Goal: Find specific page/section: Find specific page/section

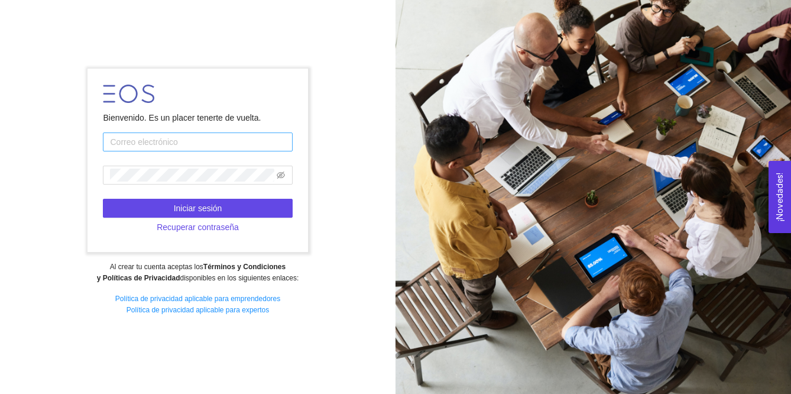
click at [130, 142] on input "text" at bounding box center [197, 141] width 189 height 19
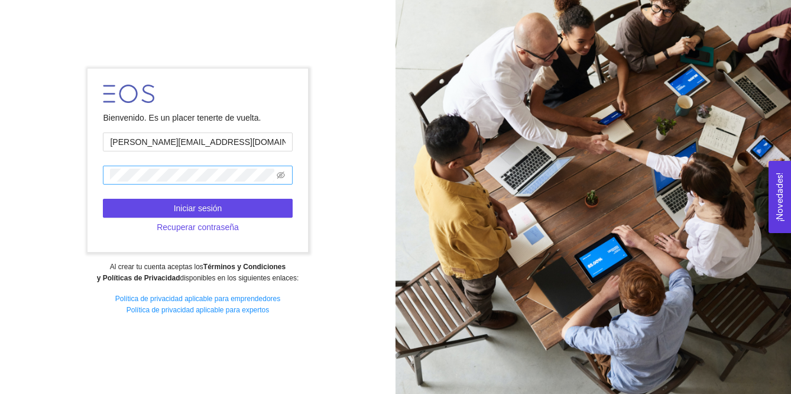
type input "[PERSON_NAME][EMAIL_ADDRESS][DOMAIN_NAME]"
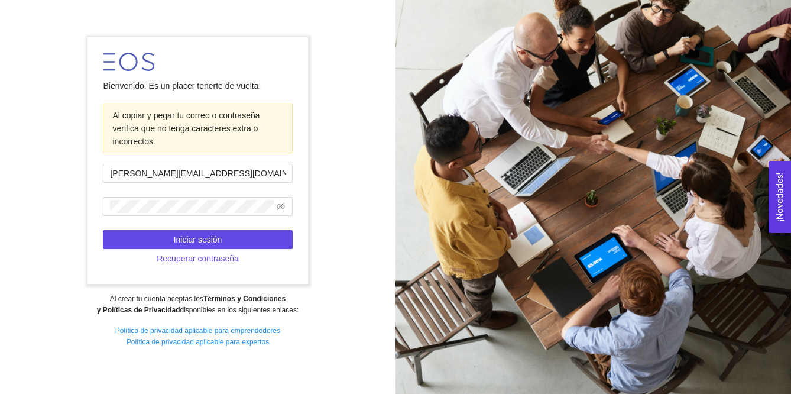
click at [95, 157] on form "Bienvenido. Es un placer tenerte de vuelta. Al copiar y pegar tu correo o contr…" at bounding box center [198, 160] width 221 height 247
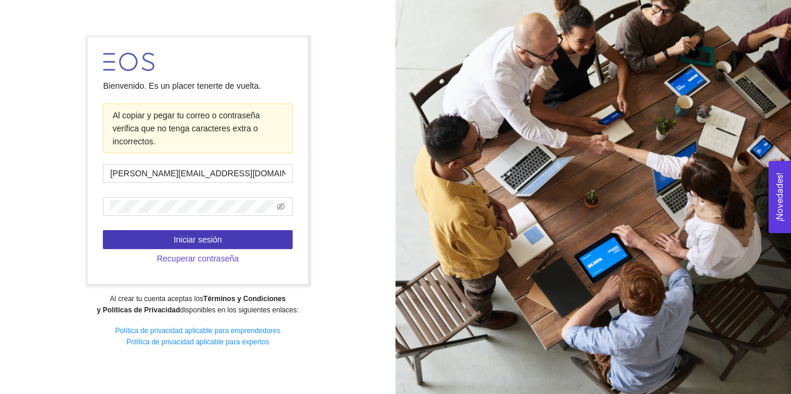
click at [175, 240] on span "Iniciar sesión" at bounding box center [198, 239] width 48 height 13
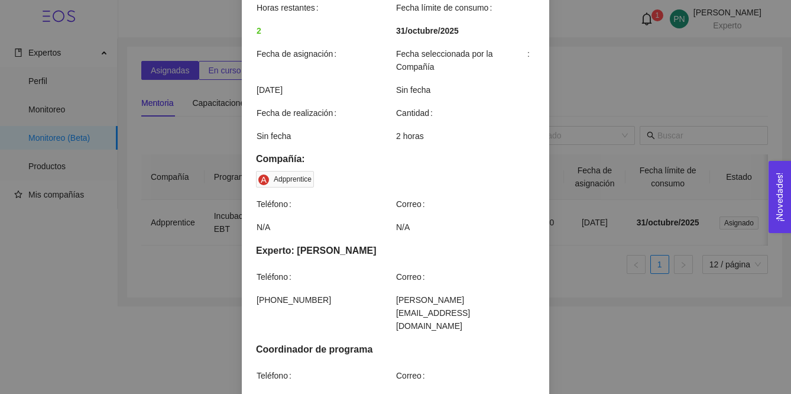
scroll to position [372, 0]
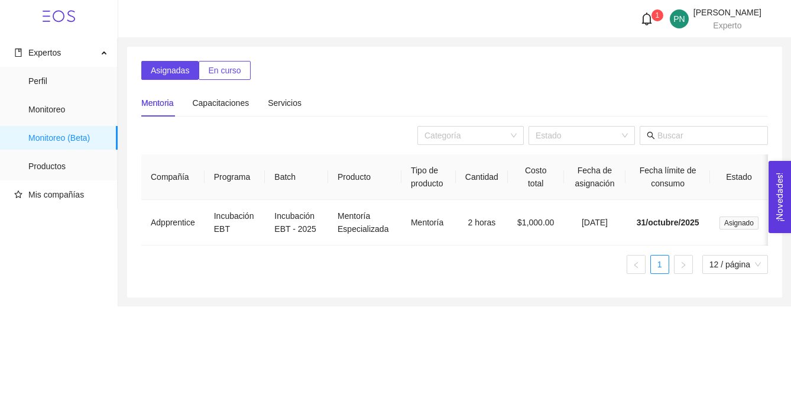
click at [232, 70] on span "En curso" at bounding box center [224, 70] width 33 height 13
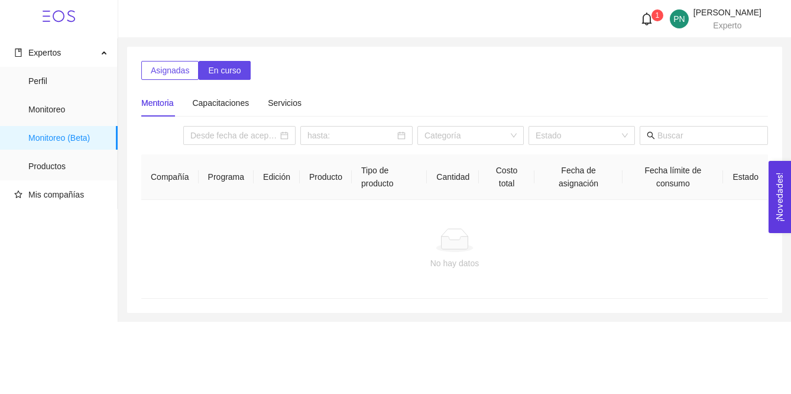
click at [169, 67] on span "Asignadas" at bounding box center [170, 70] width 38 height 13
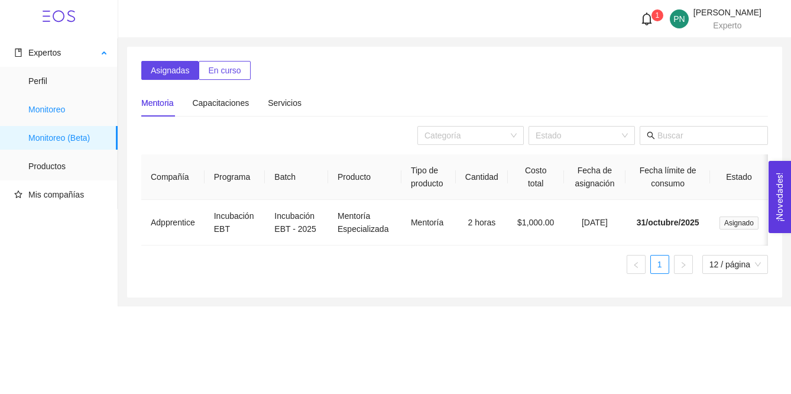
click at [54, 109] on span "Monitoreo" at bounding box center [68, 110] width 80 height 24
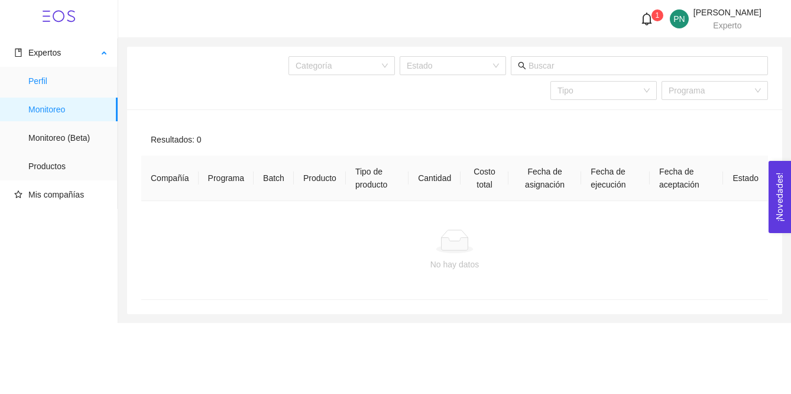
click at [41, 88] on span "Perfil" at bounding box center [68, 81] width 80 height 24
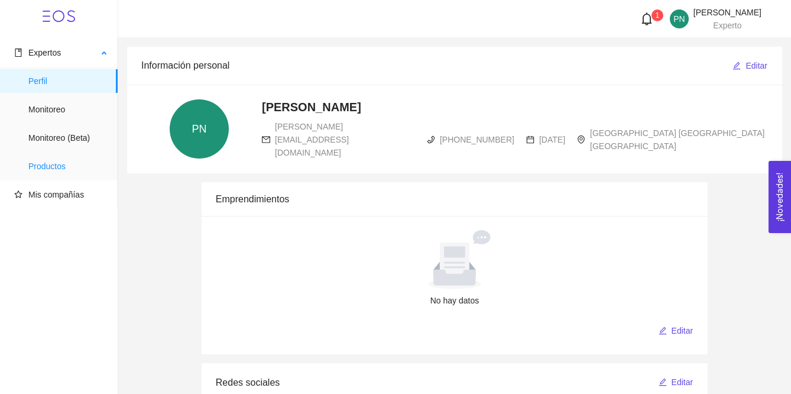
click at [70, 166] on span "Productos" at bounding box center [68, 166] width 80 height 24
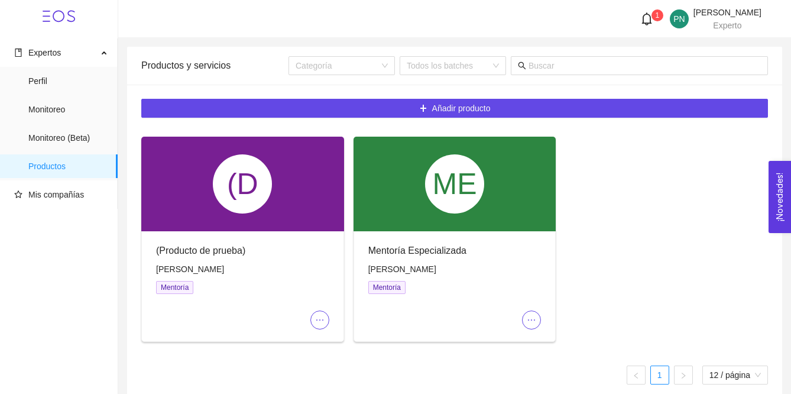
scroll to position [13, 0]
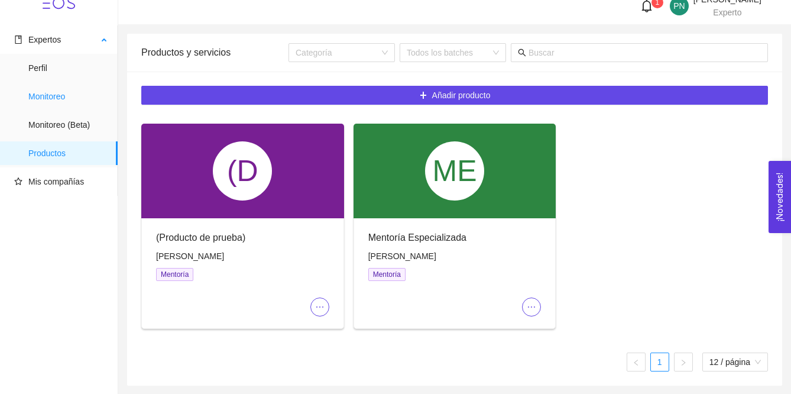
click at [60, 88] on span "Monitoreo" at bounding box center [68, 97] width 80 height 24
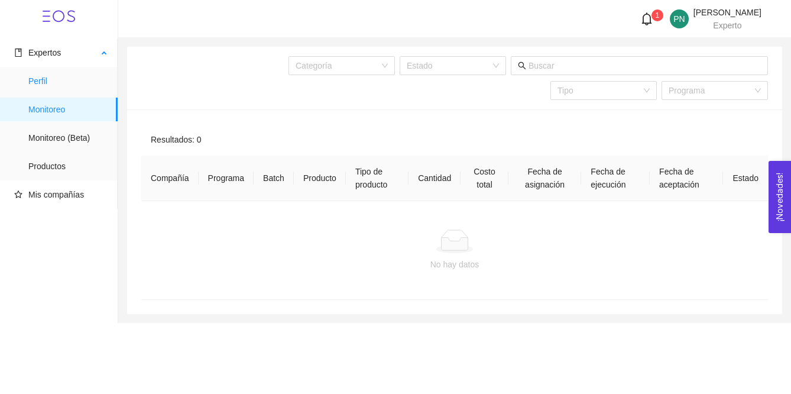
click at [37, 82] on span "Perfil" at bounding box center [68, 81] width 80 height 24
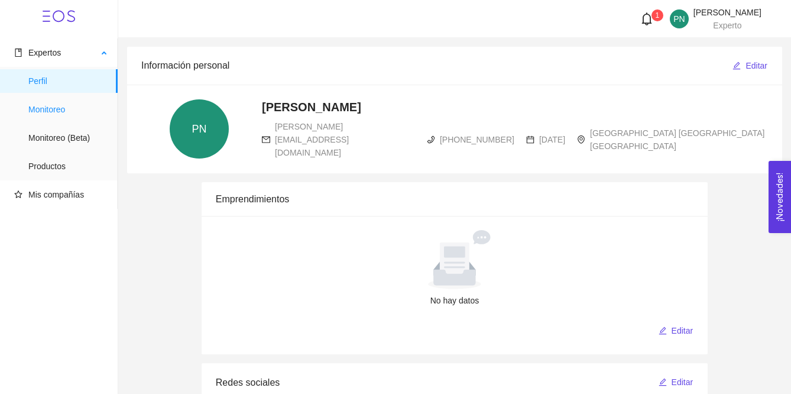
click at [47, 116] on span "Monitoreo" at bounding box center [68, 110] width 80 height 24
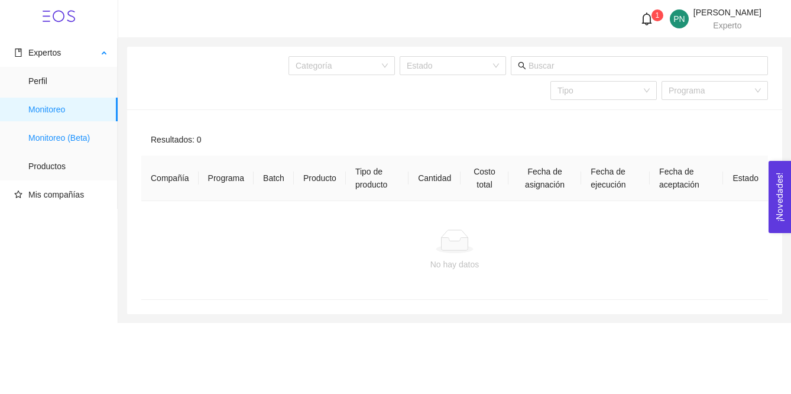
click at [57, 137] on span "Monitoreo (Beta)" at bounding box center [68, 138] width 80 height 24
